Goal: Task Accomplishment & Management: Manage account settings

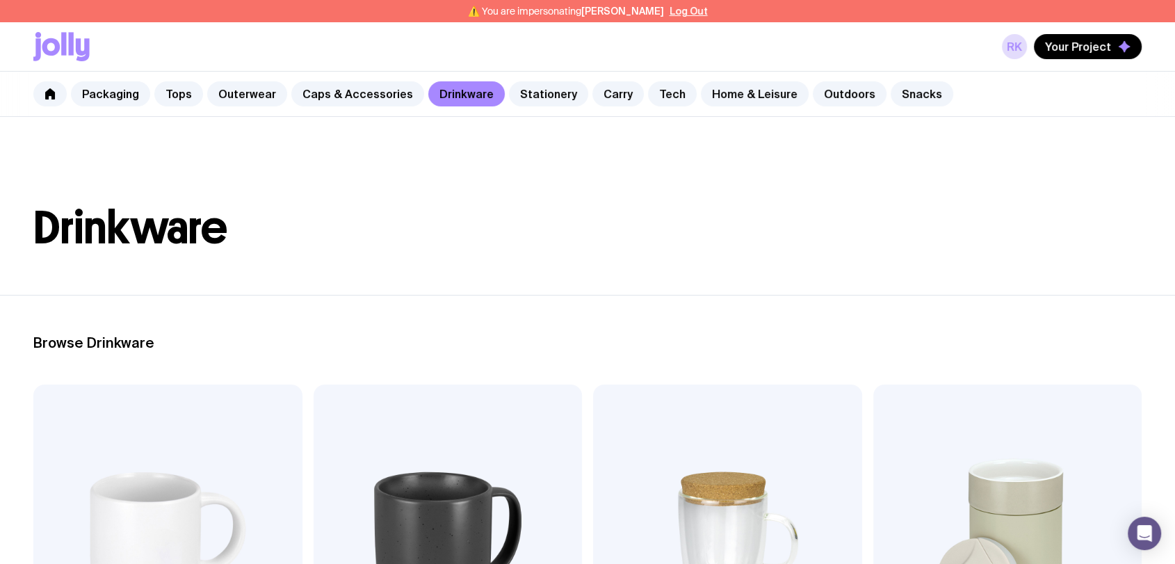
click at [319, 97] on link "Caps & Accessories" at bounding box center [357, 93] width 133 height 25
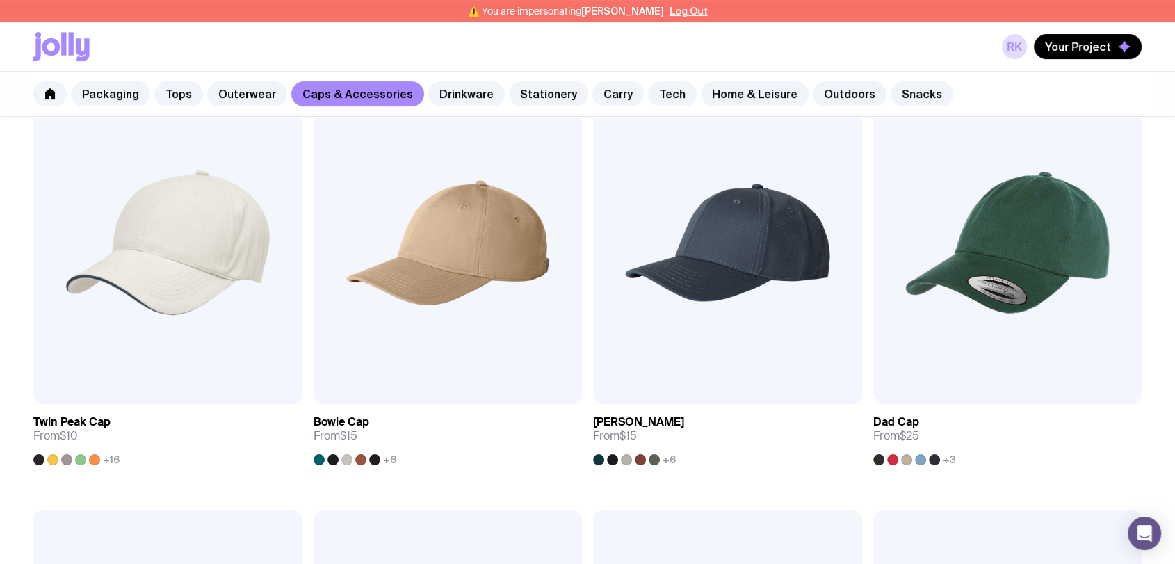
scroll to position [386, 0]
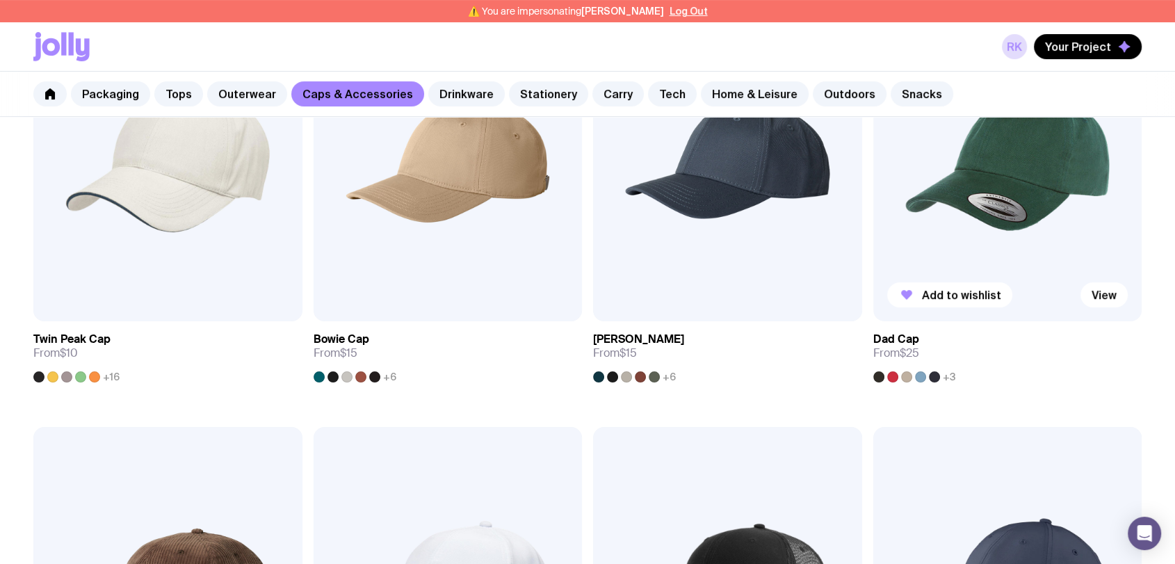
click at [1011, 194] on img at bounding box center [1007, 160] width 269 height 323
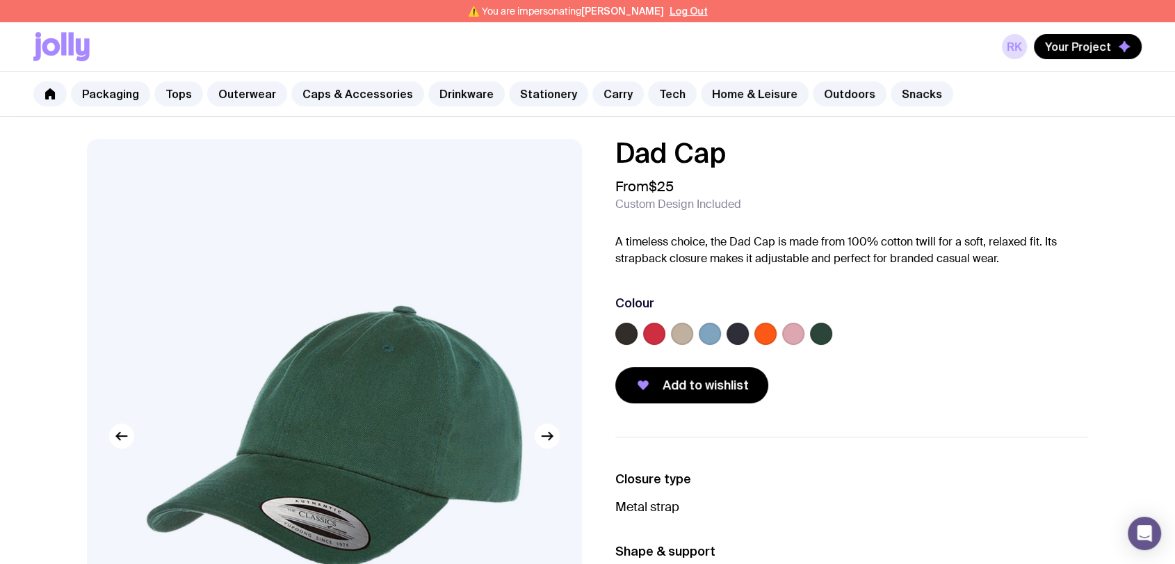
click at [674, 334] on label at bounding box center [682, 334] width 22 height 22
click at [0, 0] on input "radio" at bounding box center [0, 0] width 0 height 0
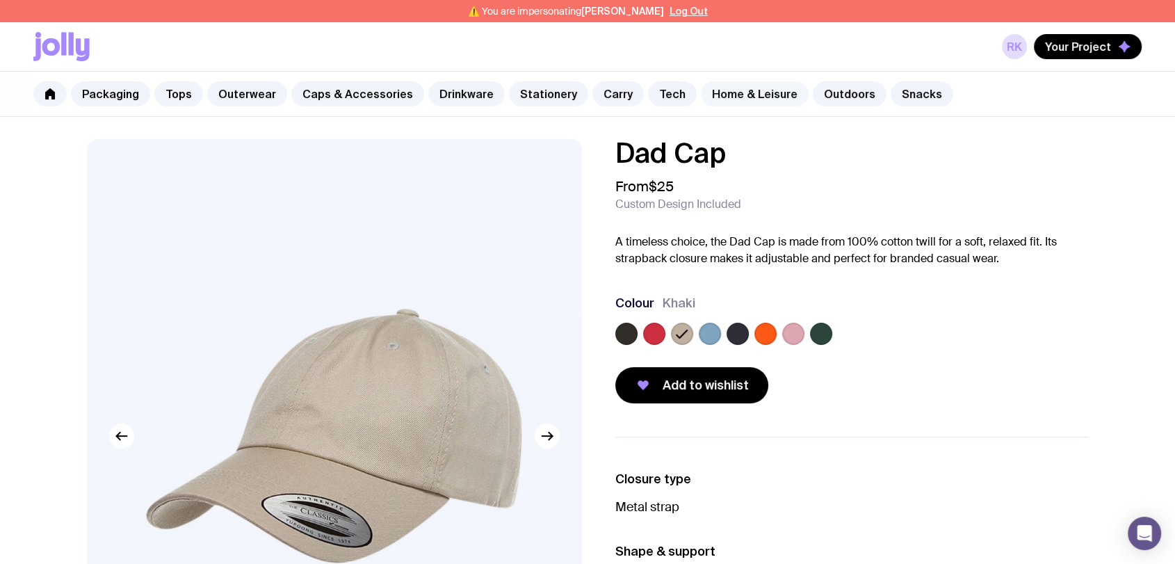
click at [723, 95] on link "Home & Leisure" at bounding box center [755, 93] width 108 height 25
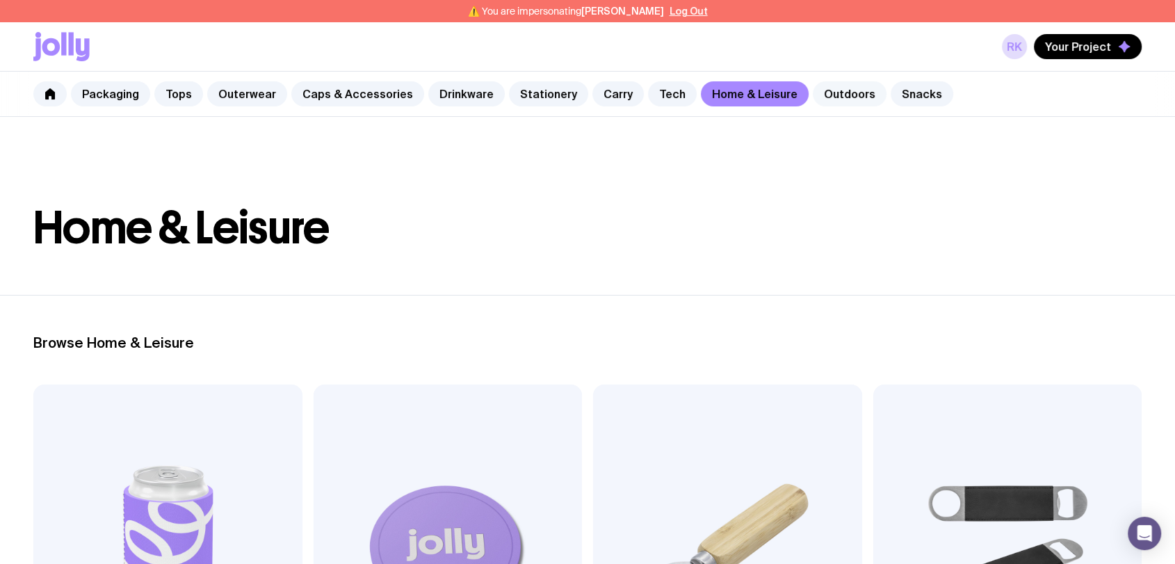
click at [834, 94] on link "Outdoors" at bounding box center [850, 93] width 74 height 25
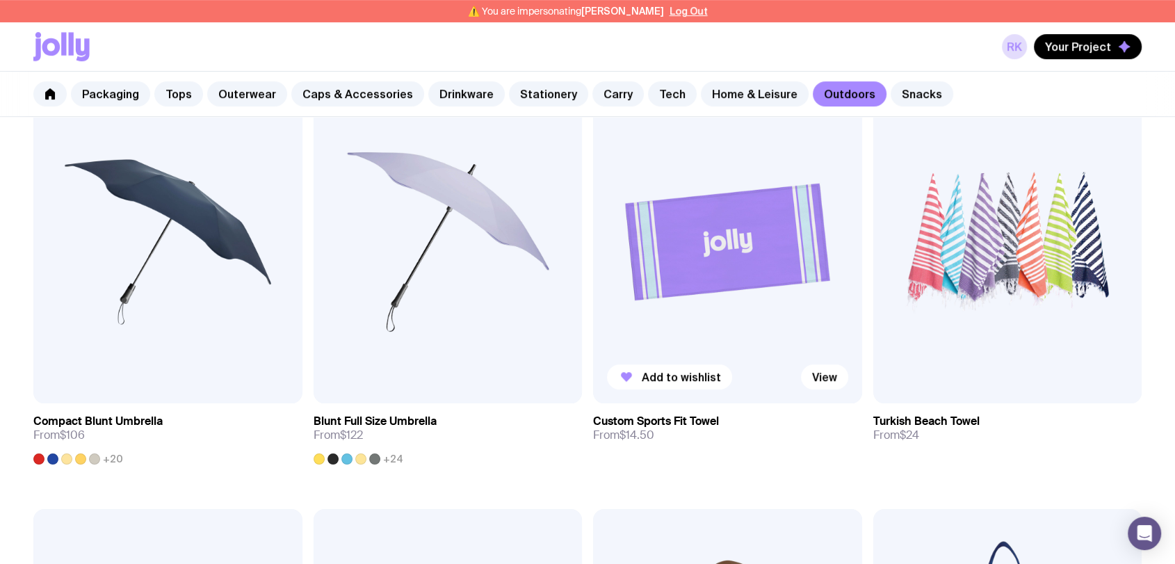
scroll to position [617, 0]
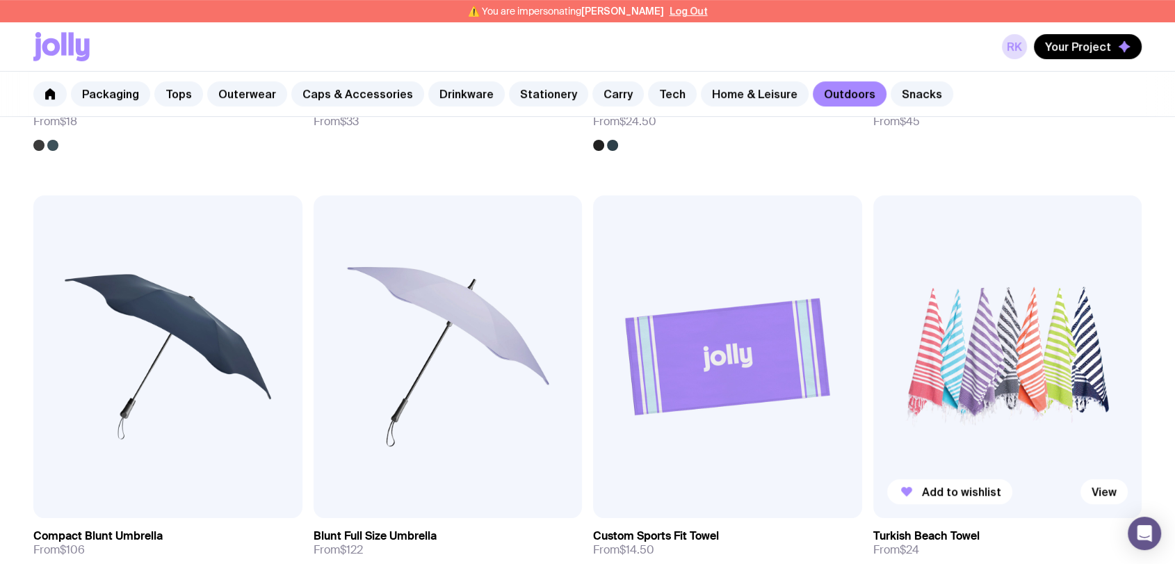
click at [990, 314] on img at bounding box center [1007, 356] width 269 height 323
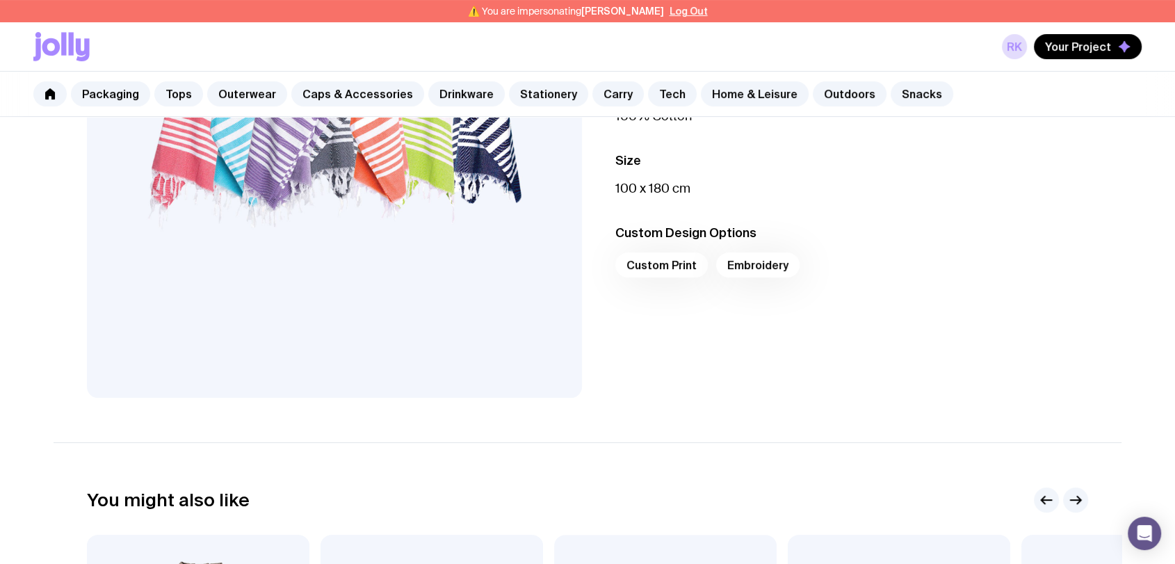
scroll to position [154, 0]
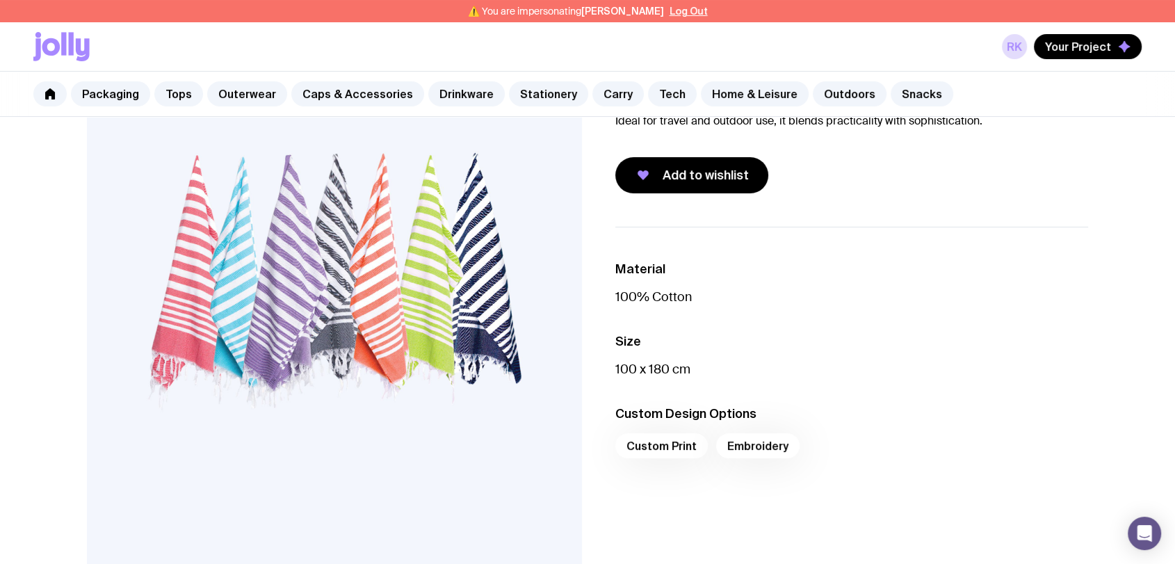
click at [278, 252] on img at bounding box center [334, 282] width 495 height 594
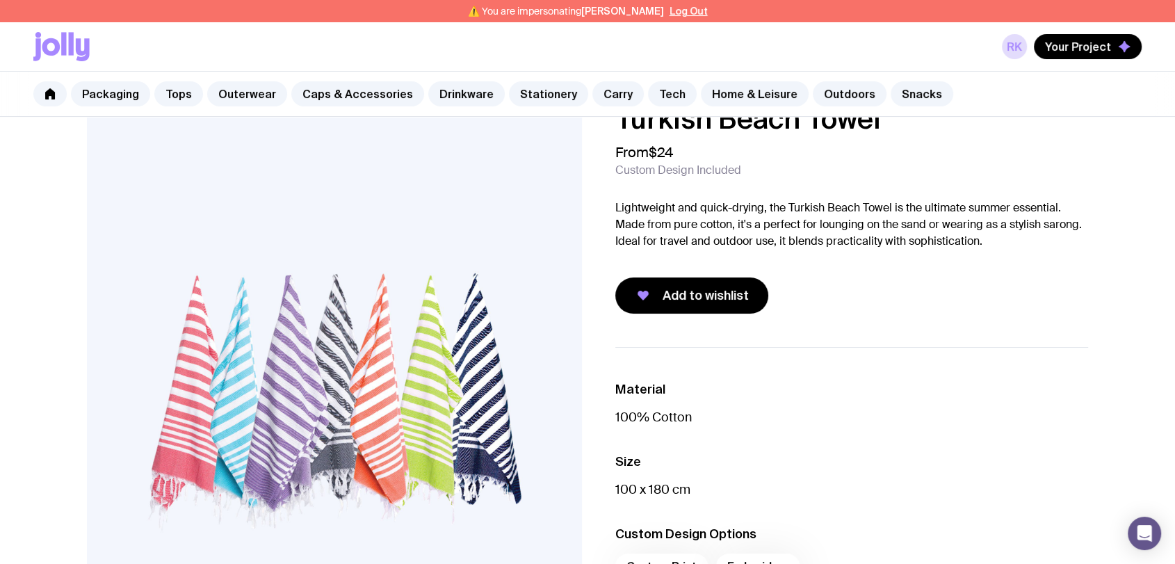
scroll to position [0, 0]
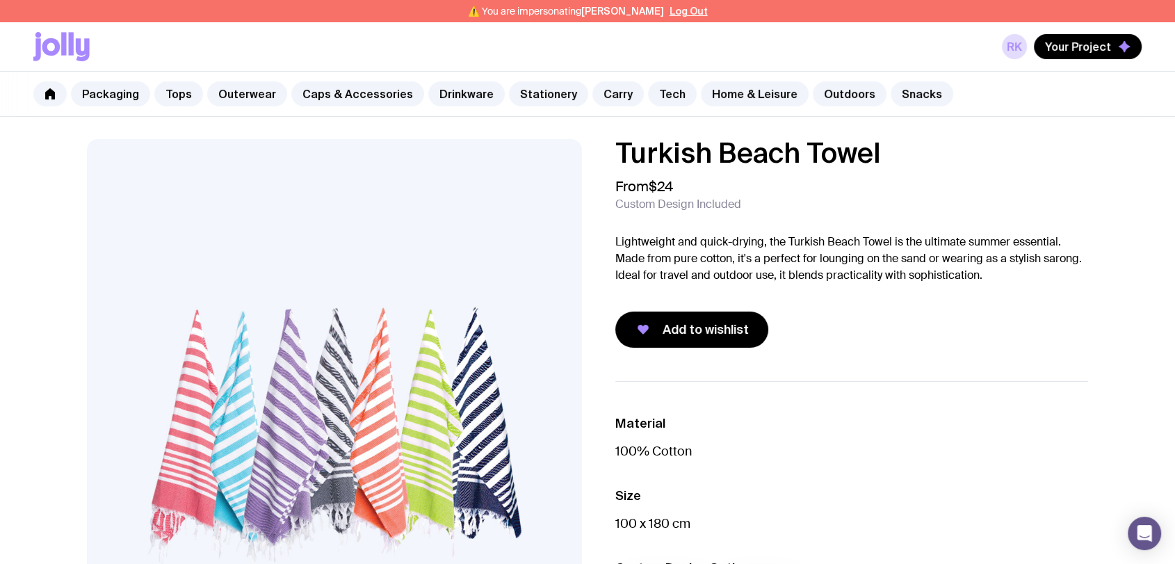
click at [298, 416] on img at bounding box center [334, 436] width 495 height 594
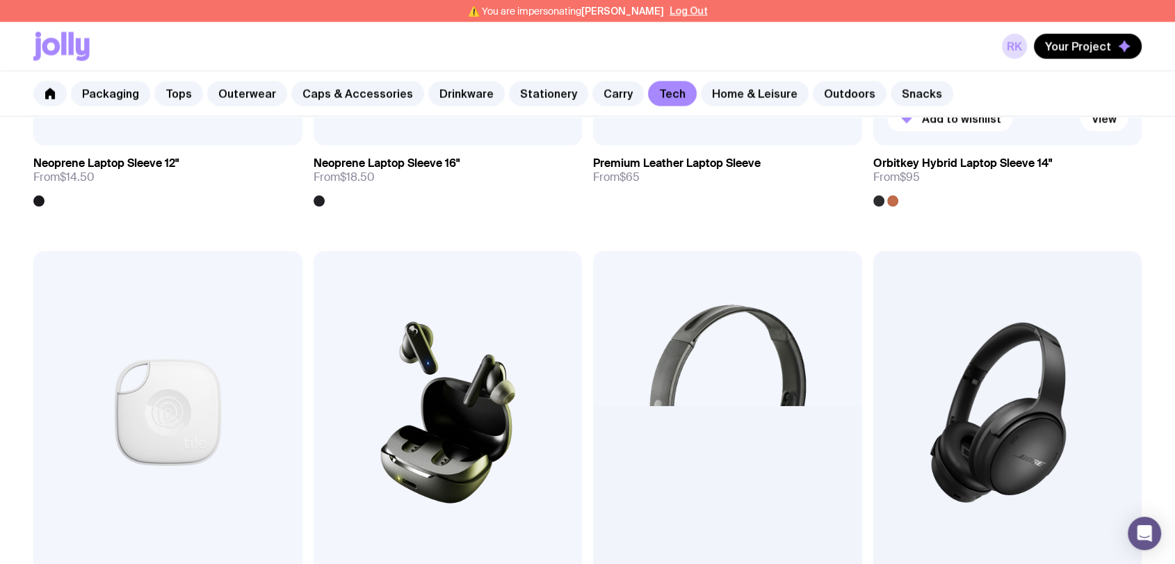
scroll to position [2391, 0]
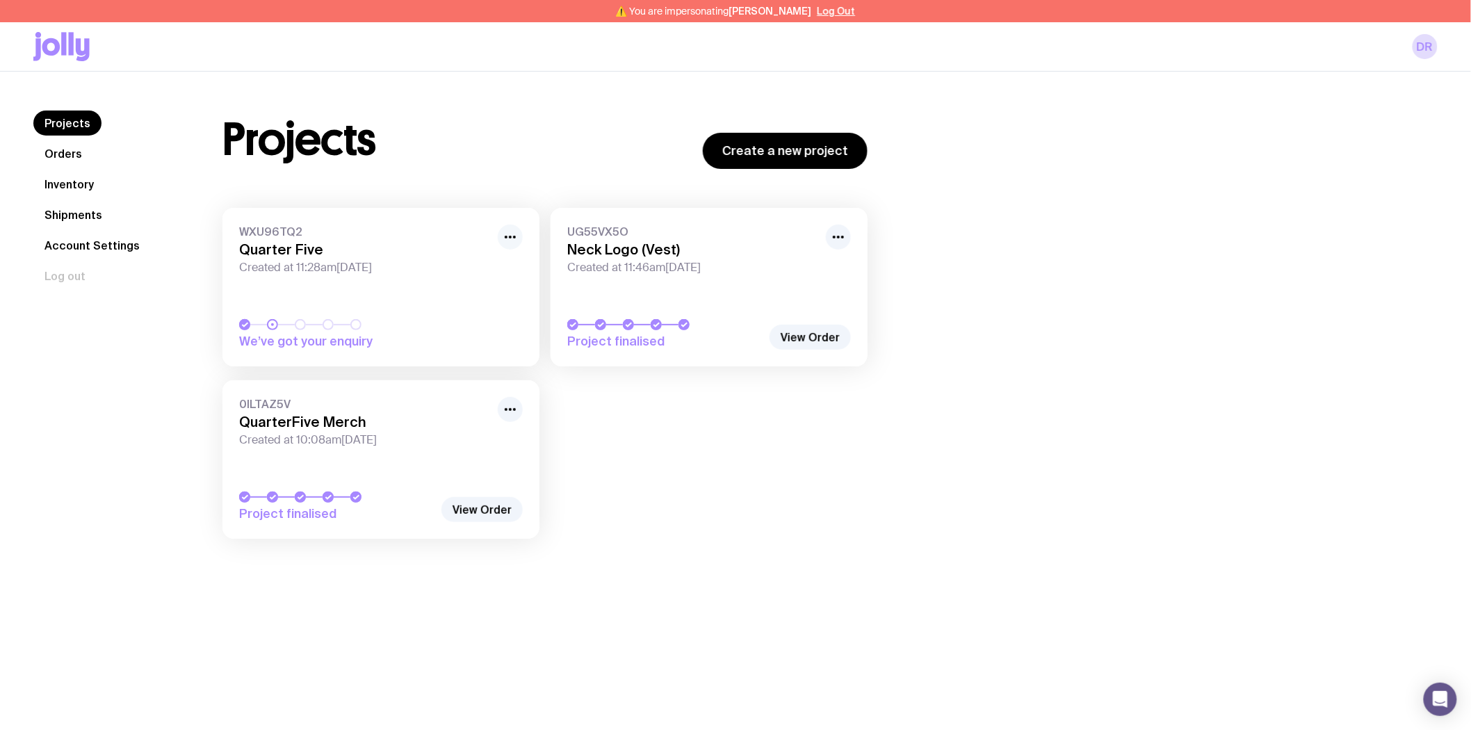
click at [512, 234] on icon "button" at bounding box center [510, 237] width 17 height 17
click at [487, 282] on button "Rename" at bounding box center [478, 289] width 67 height 14
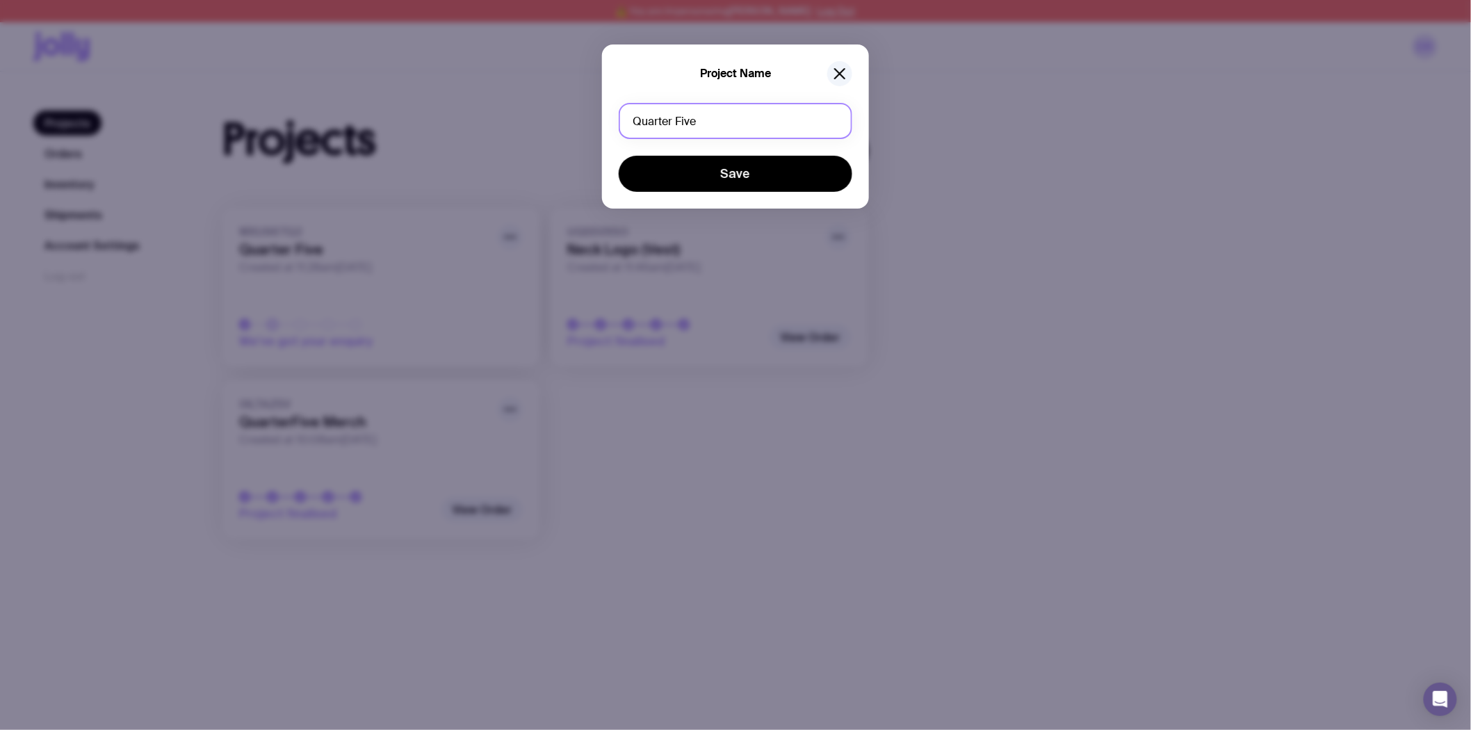
click at [685, 120] on input "Quarter Five" at bounding box center [736, 121] width 234 height 36
type input "Vest Top Up"
click at [738, 170] on button "Save" at bounding box center [736, 174] width 234 height 36
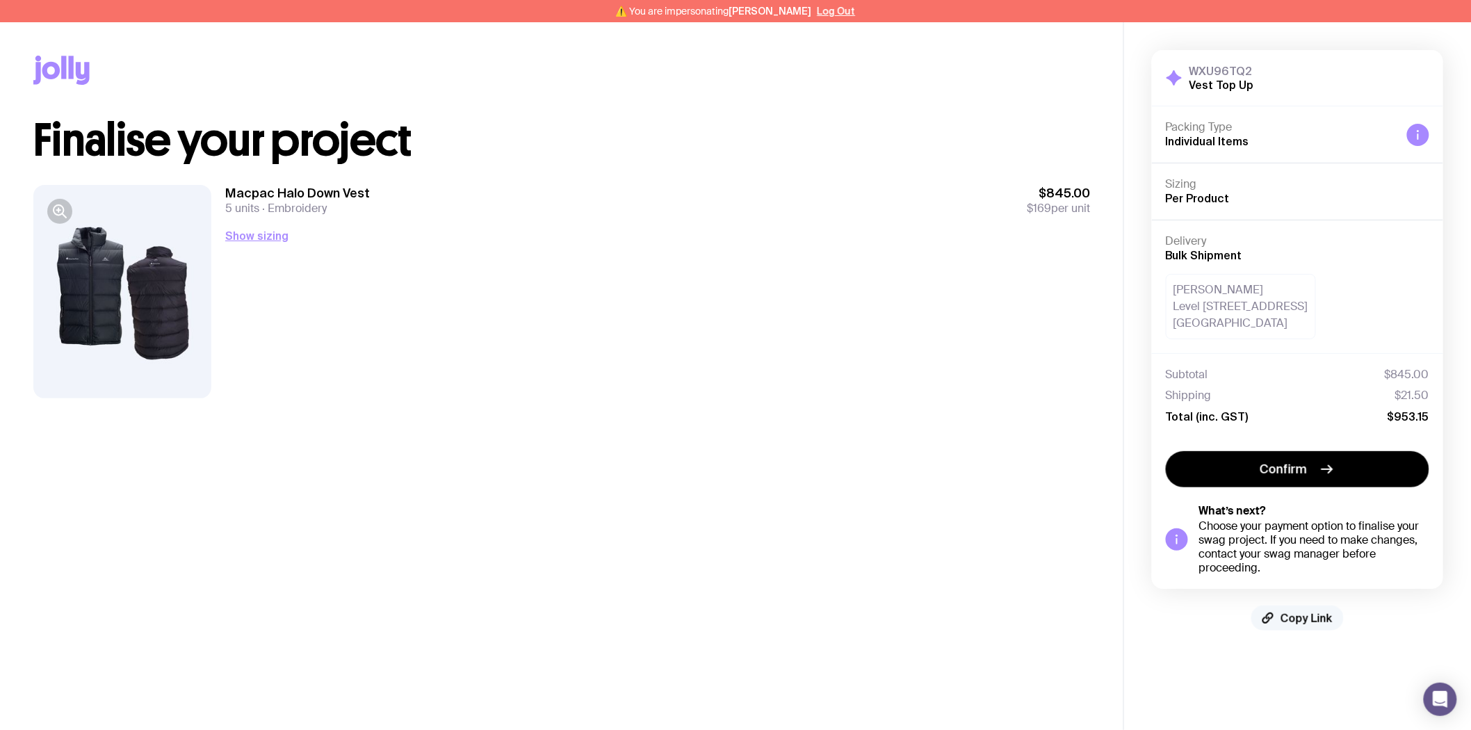
click at [1311, 620] on span "Copy Link" at bounding box center [1307, 618] width 52 height 14
